Goal: Find specific page/section: Find specific page/section

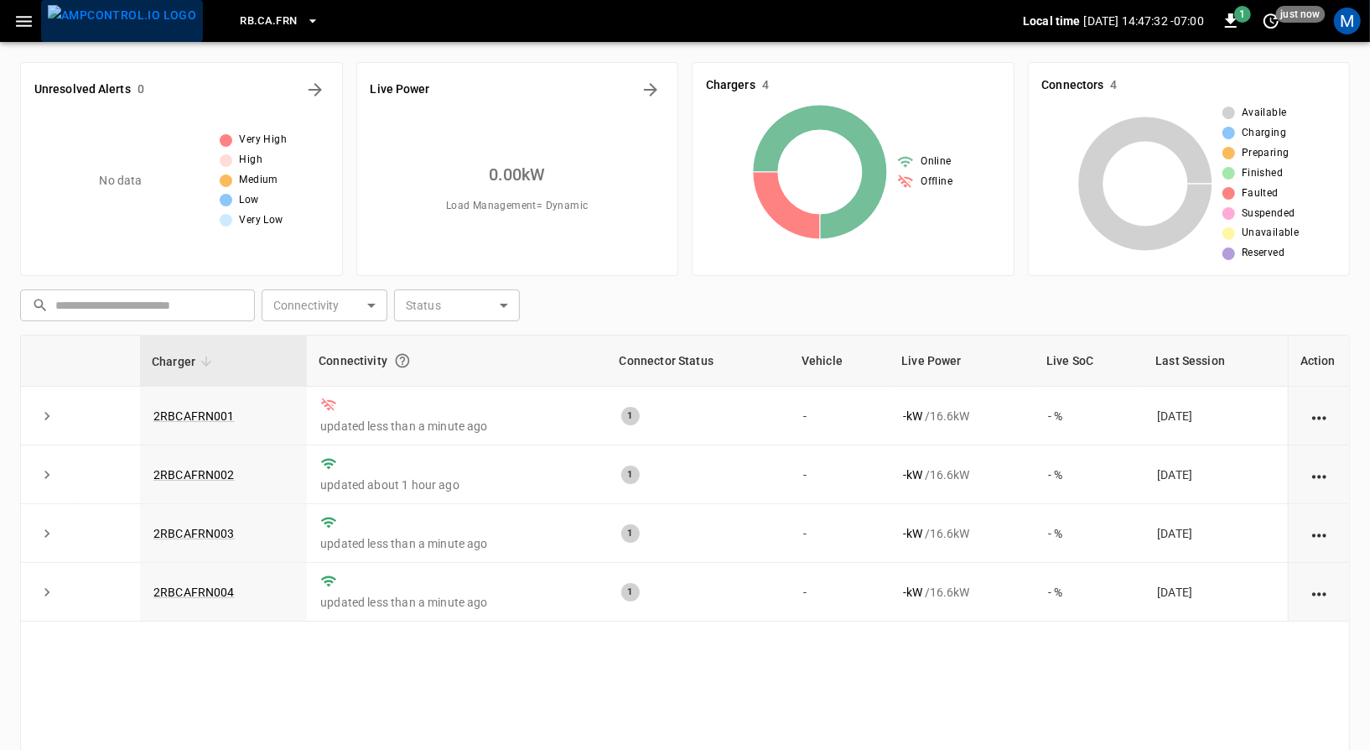
click at [127, 20] on img "menu" at bounding box center [122, 15] width 148 height 21
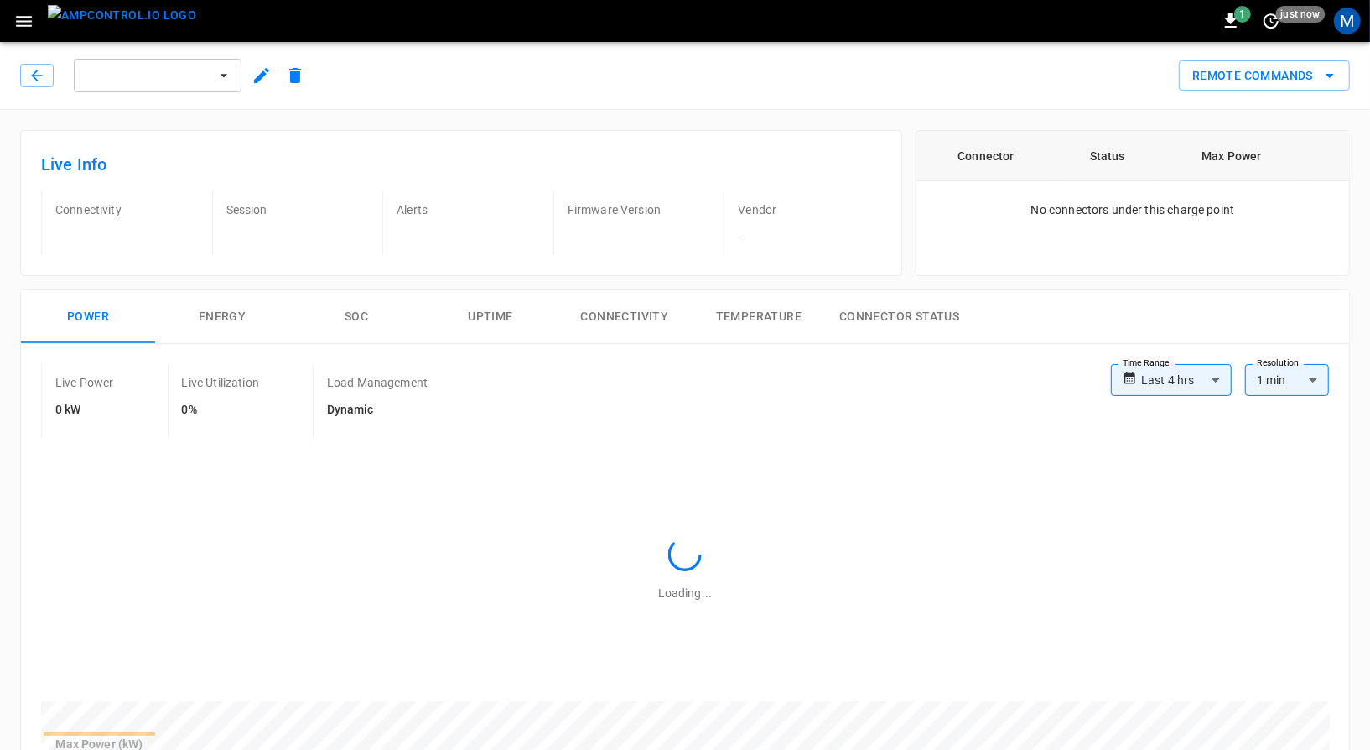
click at [106, 18] on img "menu" at bounding box center [122, 15] width 148 height 21
